Goal: Task Accomplishment & Management: Manage account settings

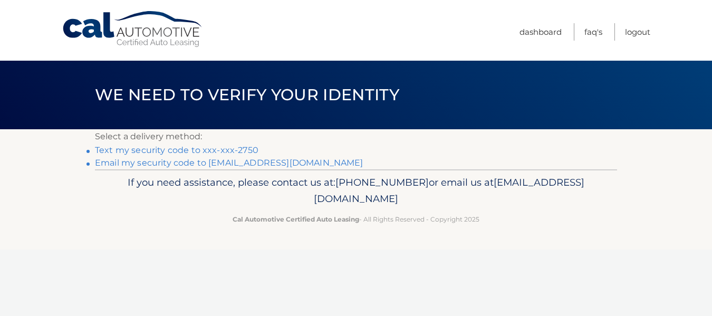
click at [227, 150] on link "Text my security code to xxx-xxx-2750" at bounding box center [177, 150] width 164 height 10
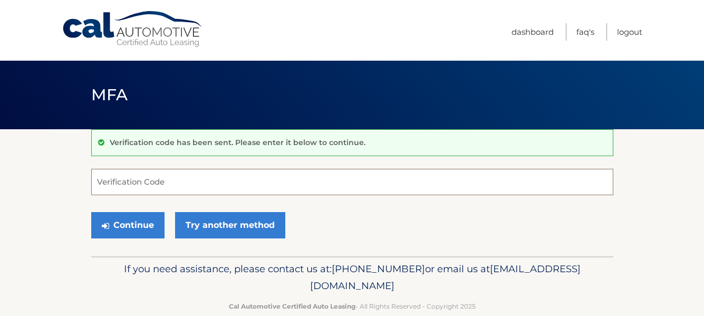
click at [145, 191] on input "Verification Code" at bounding box center [352, 182] width 522 height 26
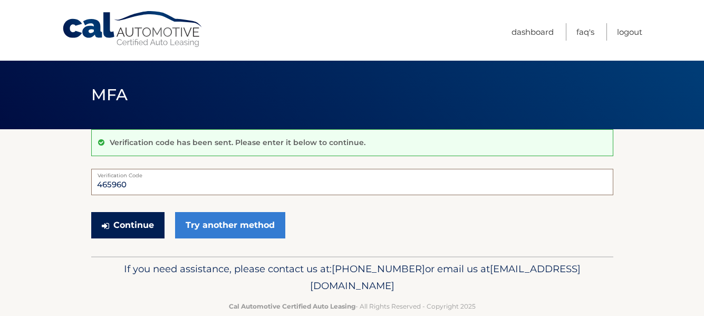
type input "465960"
click at [125, 225] on button "Continue" at bounding box center [127, 225] width 73 height 26
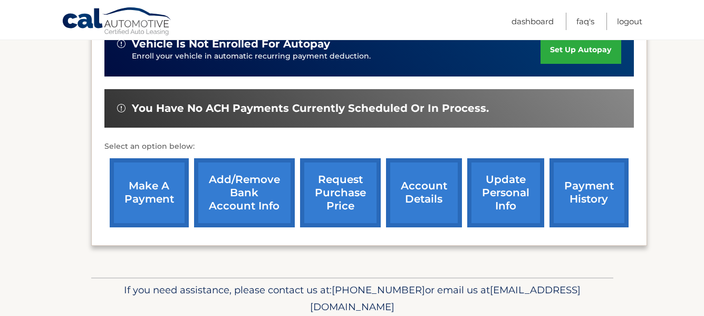
scroll to position [322, 0]
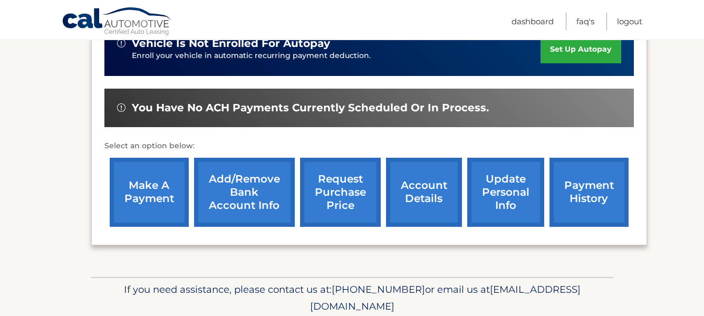
click at [154, 198] on link "make a payment" at bounding box center [149, 192] width 79 height 69
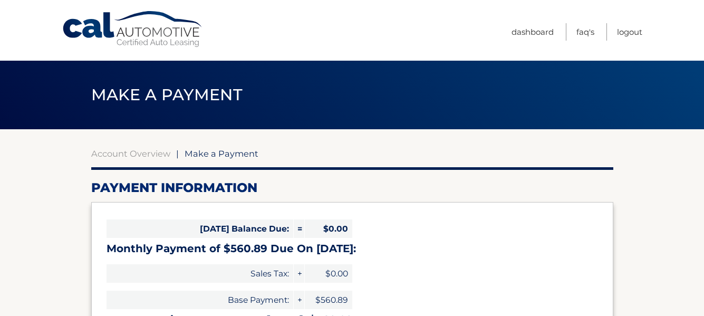
select select "NmFjOGE0ZGUtYzQzMS00ZTAwLWI1ZTgtNGUzZTVlMGYzZjkz"
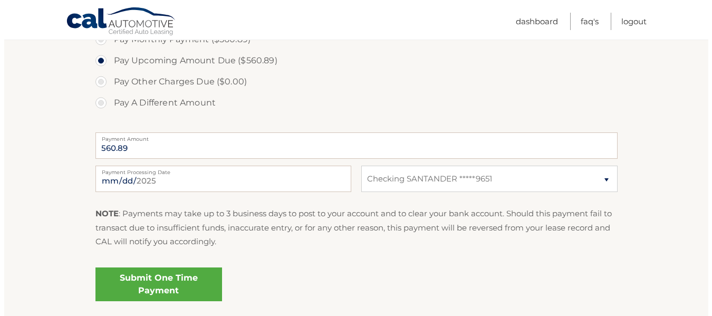
scroll to position [360, 0]
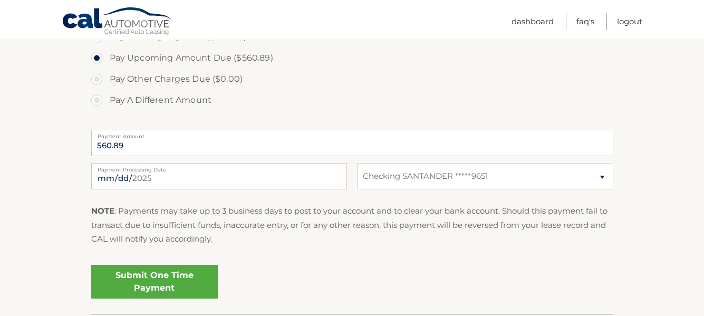
click at [179, 283] on link "Submit One Time Payment" at bounding box center [154, 282] width 127 height 34
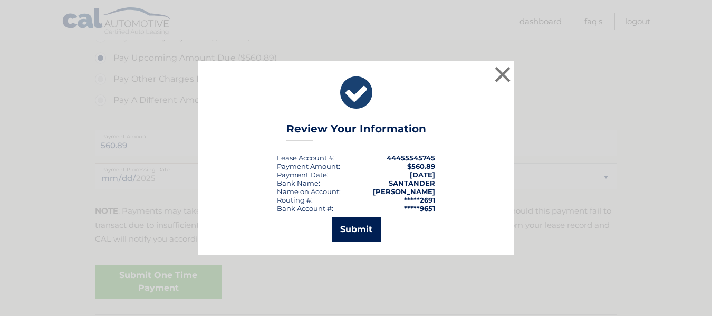
click at [356, 231] on button "Submit" at bounding box center [356, 229] width 49 height 25
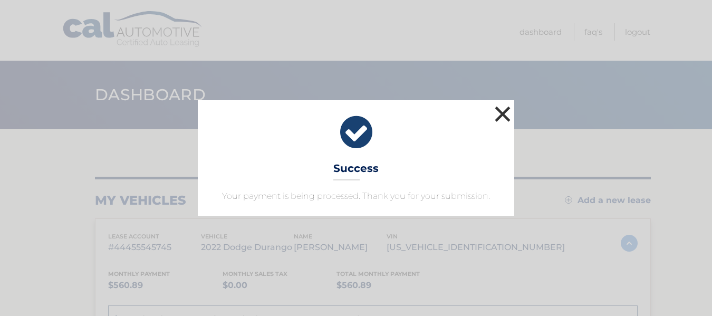
click at [500, 116] on button "×" at bounding box center [502, 113] width 21 height 21
